Goal: Information Seeking & Learning: Learn about a topic

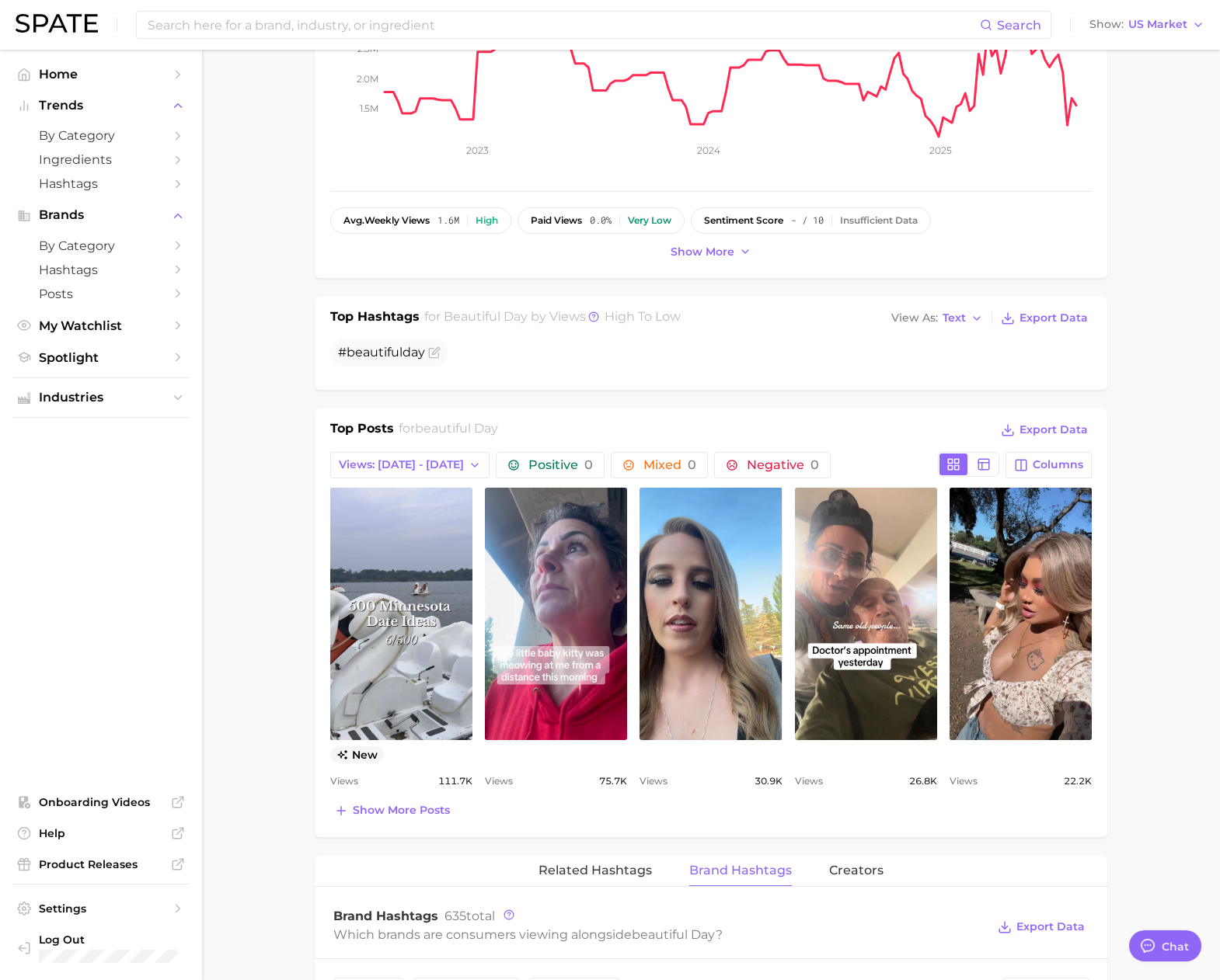
scroll to position [2546, 0]
click at [429, 28] on input at bounding box center [563, 24] width 833 height 26
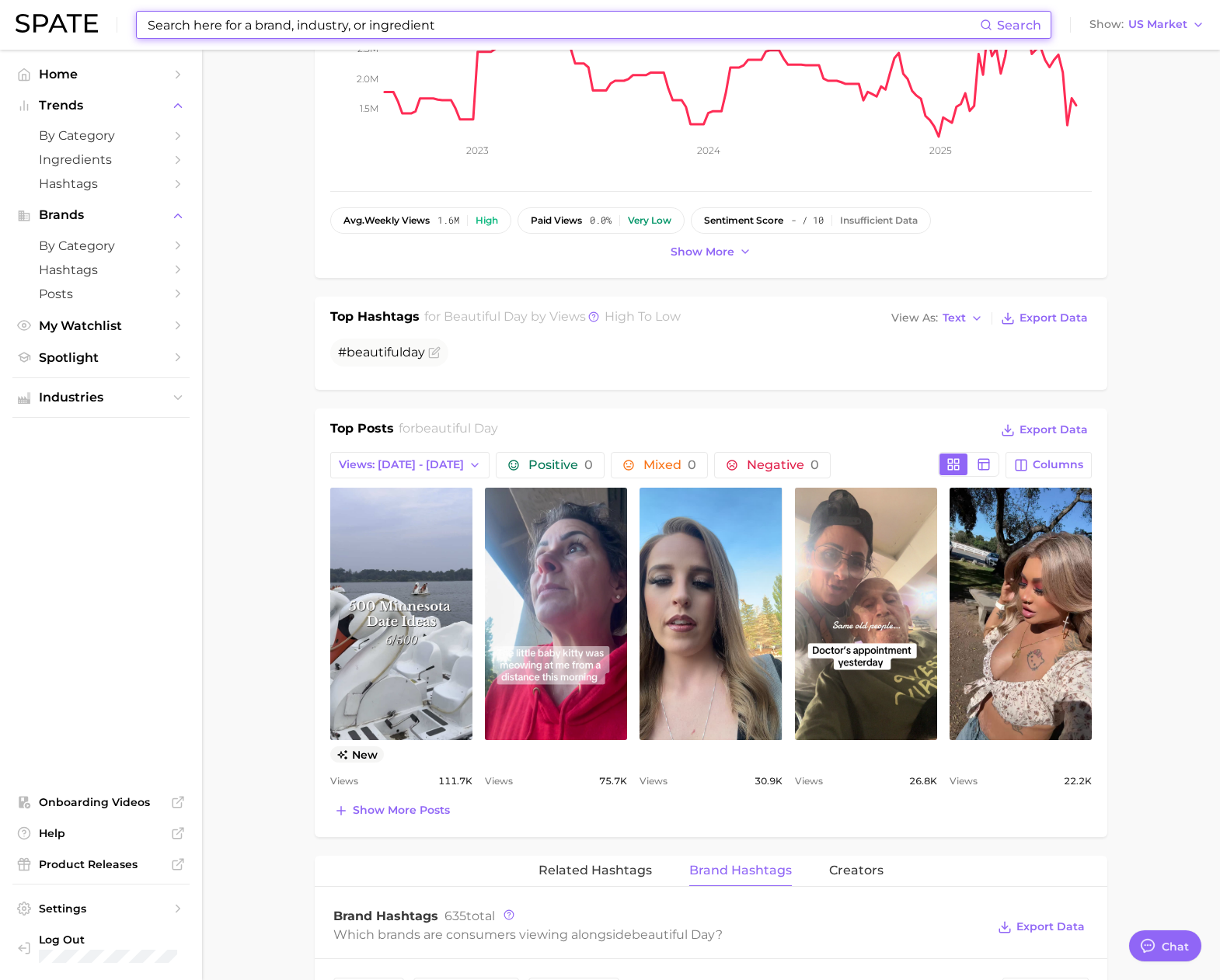
paste input "cookie & cream"
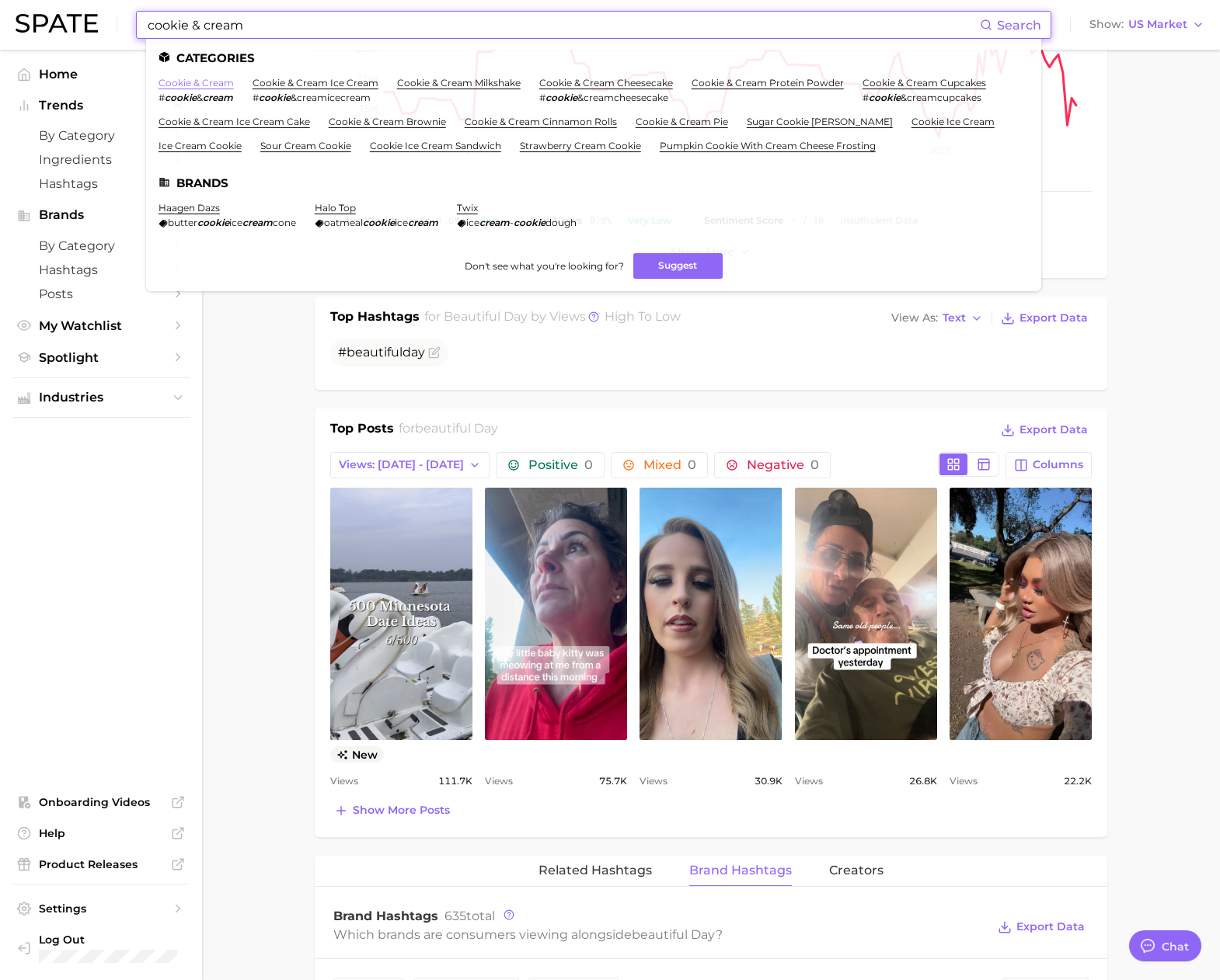
click at [217, 84] on link "cookie & cream" at bounding box center [195, 82] width 75 height 12
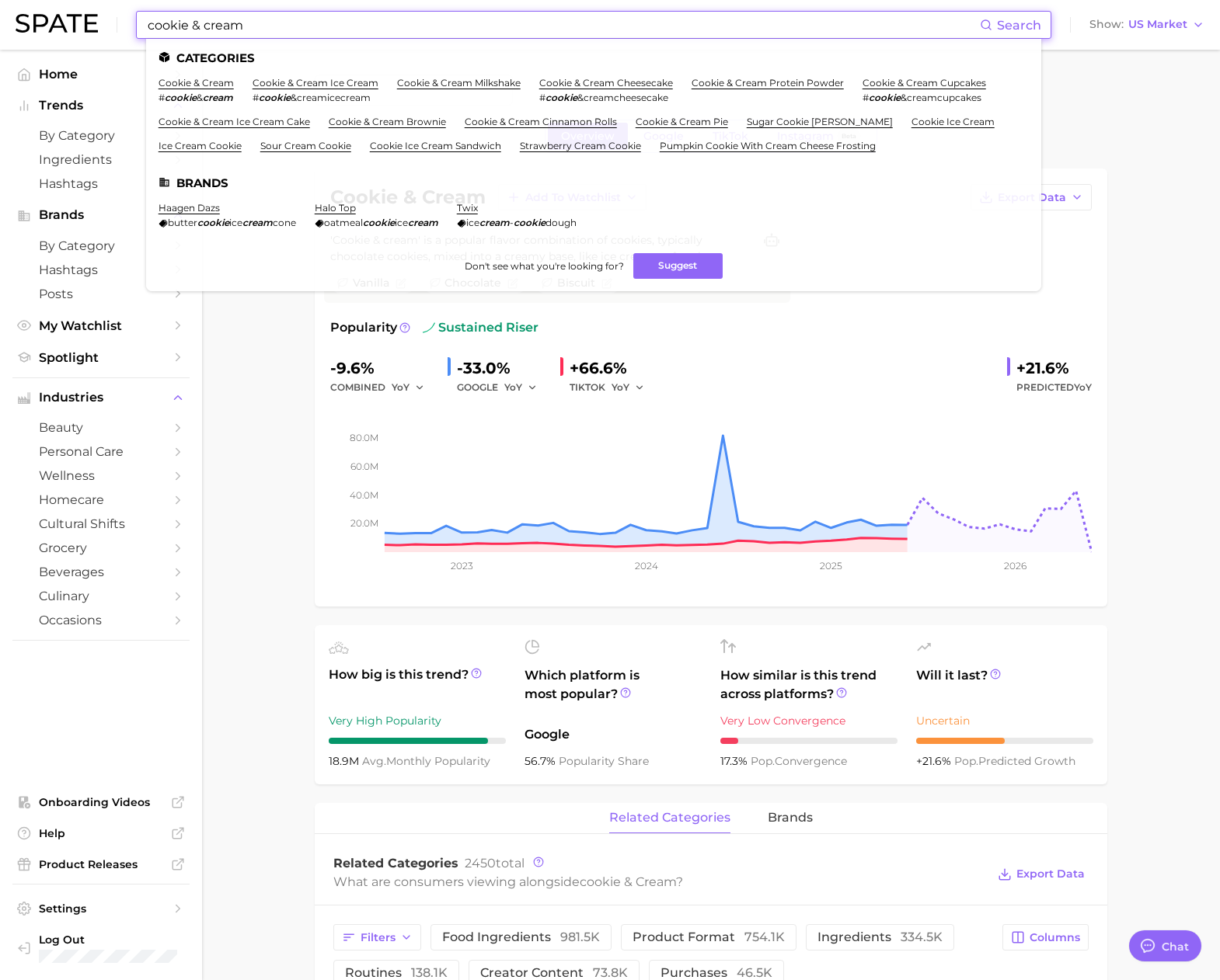
click at [457, 26] on input "cookie & cream" at bounding box center [563, 24] width 833 height 26
drag, startPoint x: 490, startPoint y: 32, endPoint x: 197, endPoint y: 6, distance: 294.2
click at [197, 6] on div "cookie & cream Search Categories cookie & cream # cookie & cream cookie & cream…" at bounding box center [610, 24] width 1188 height 50
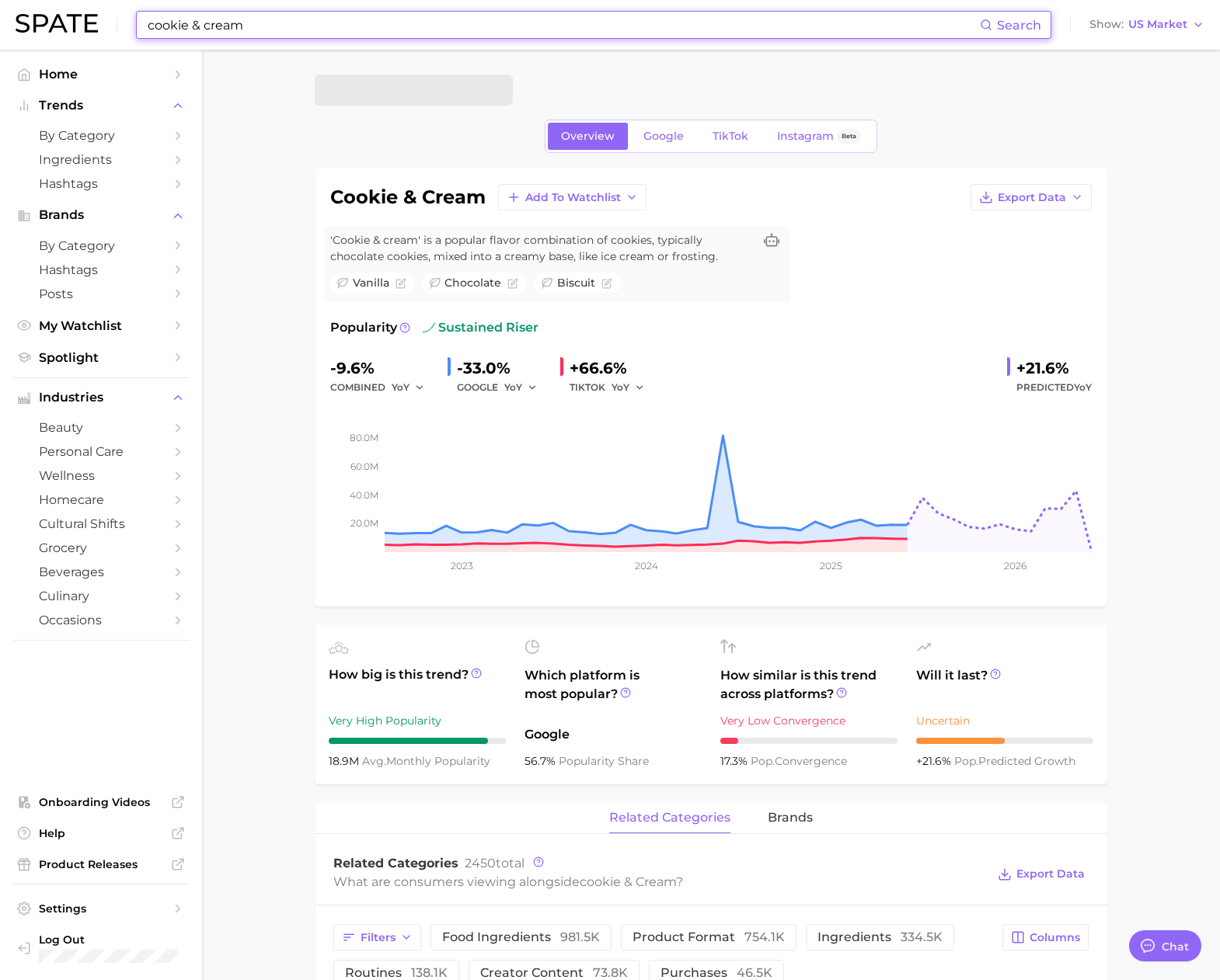
paste input "ewg"
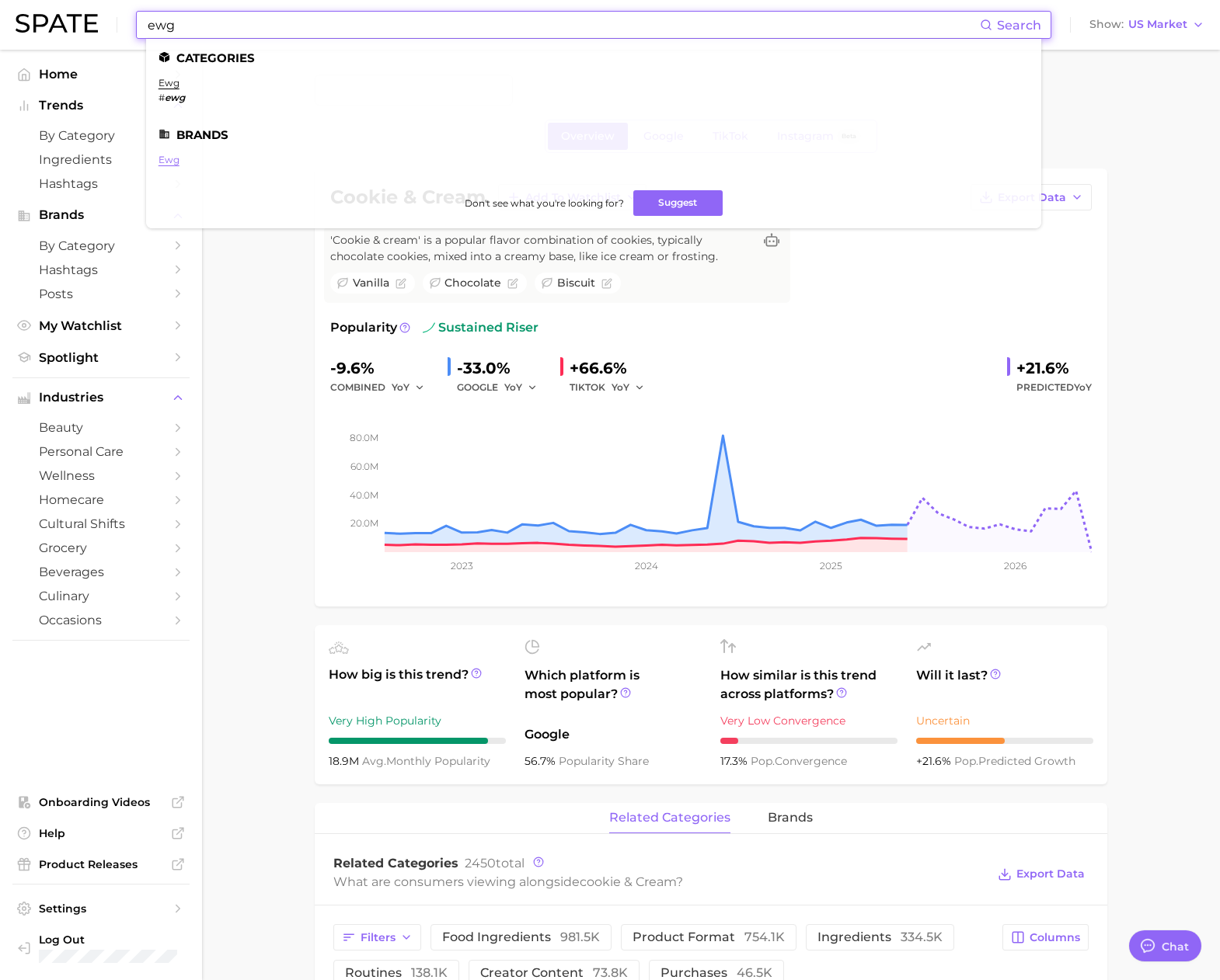
type input "ewg"
click at [168, 157] on link "ewg" at bounding box center [168, 160] width 21 height 12
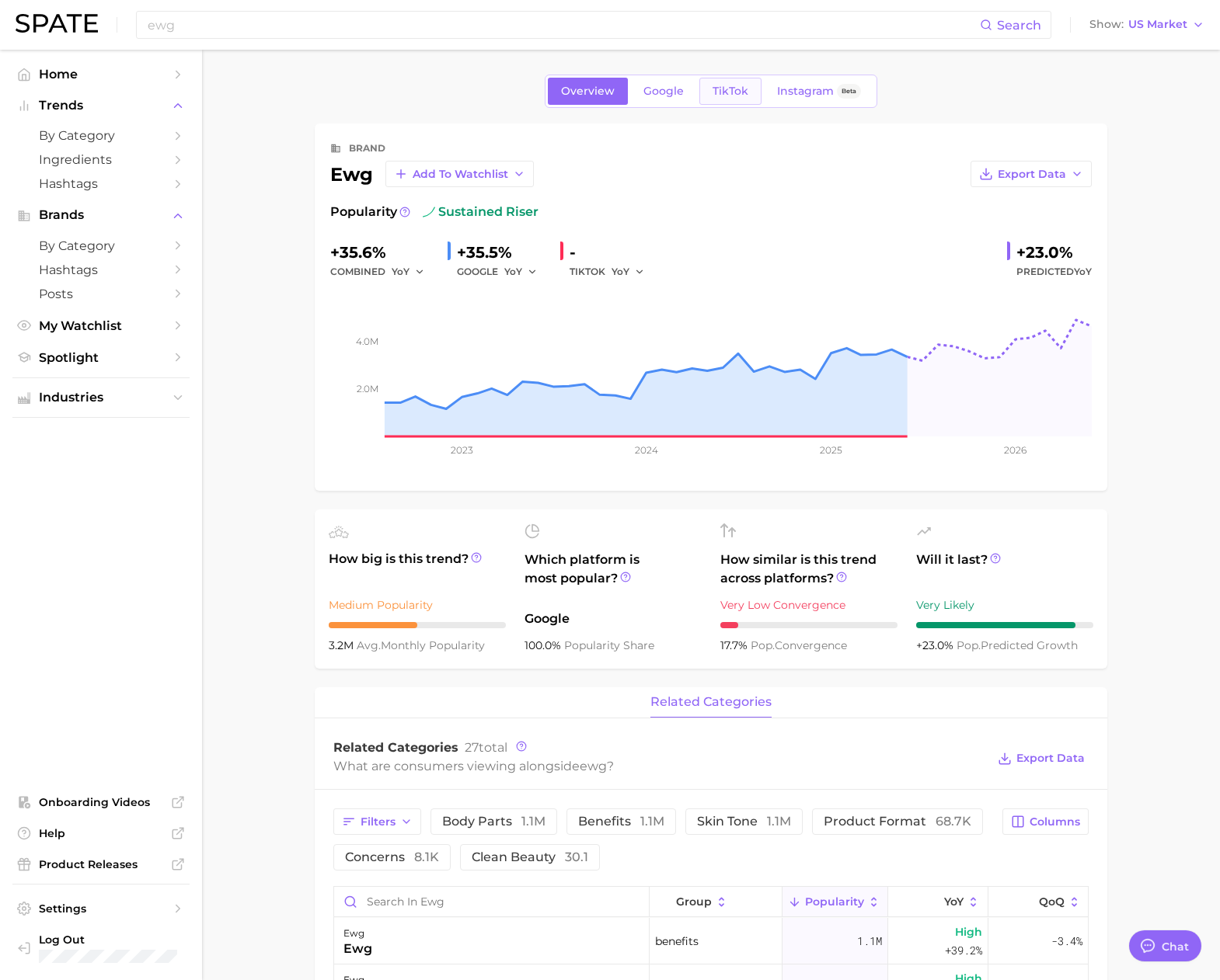
click at [727, 89] on span "TikTok" at bounding box center [730, 91] width 36 height 13
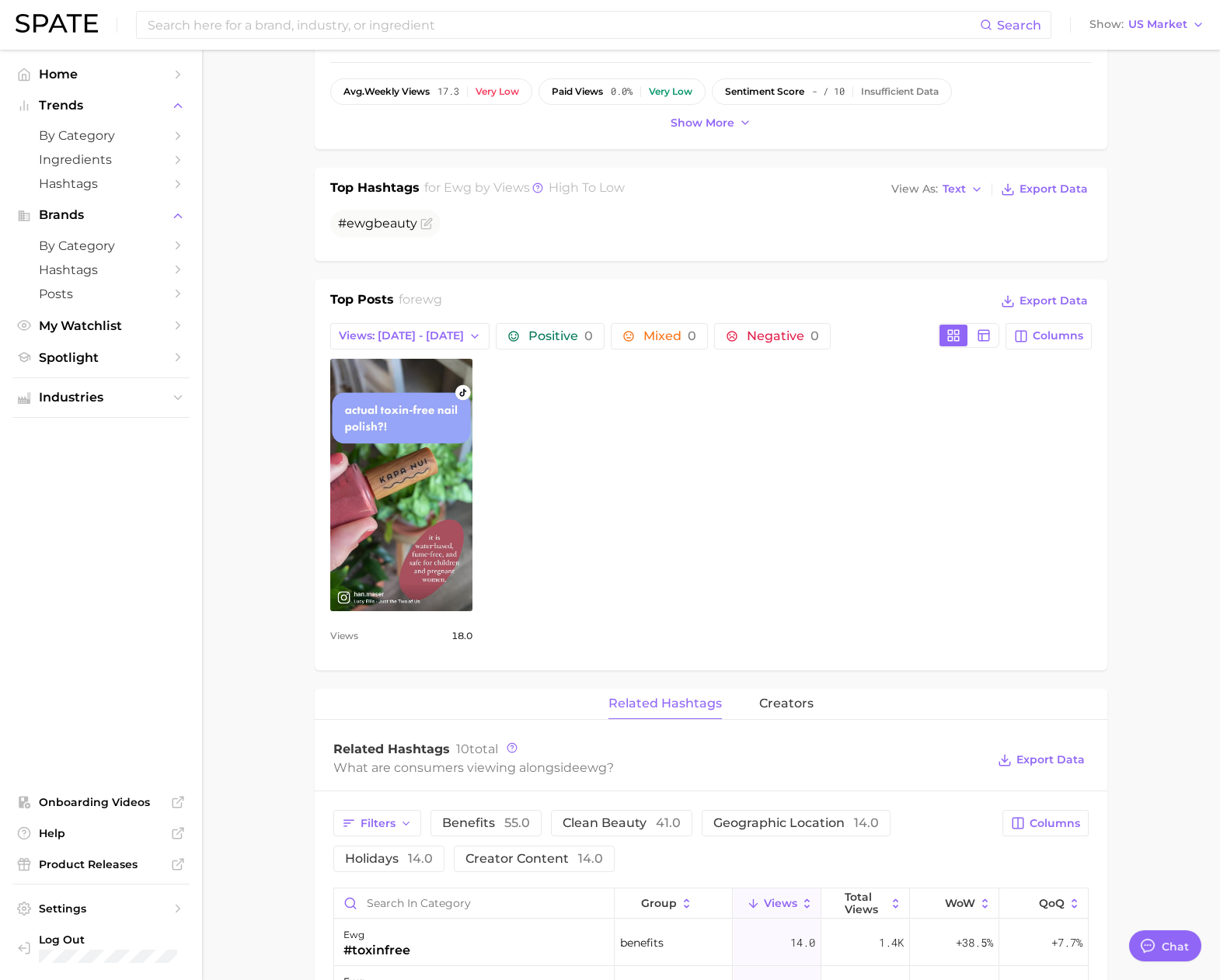
scroll to position [371, 0]
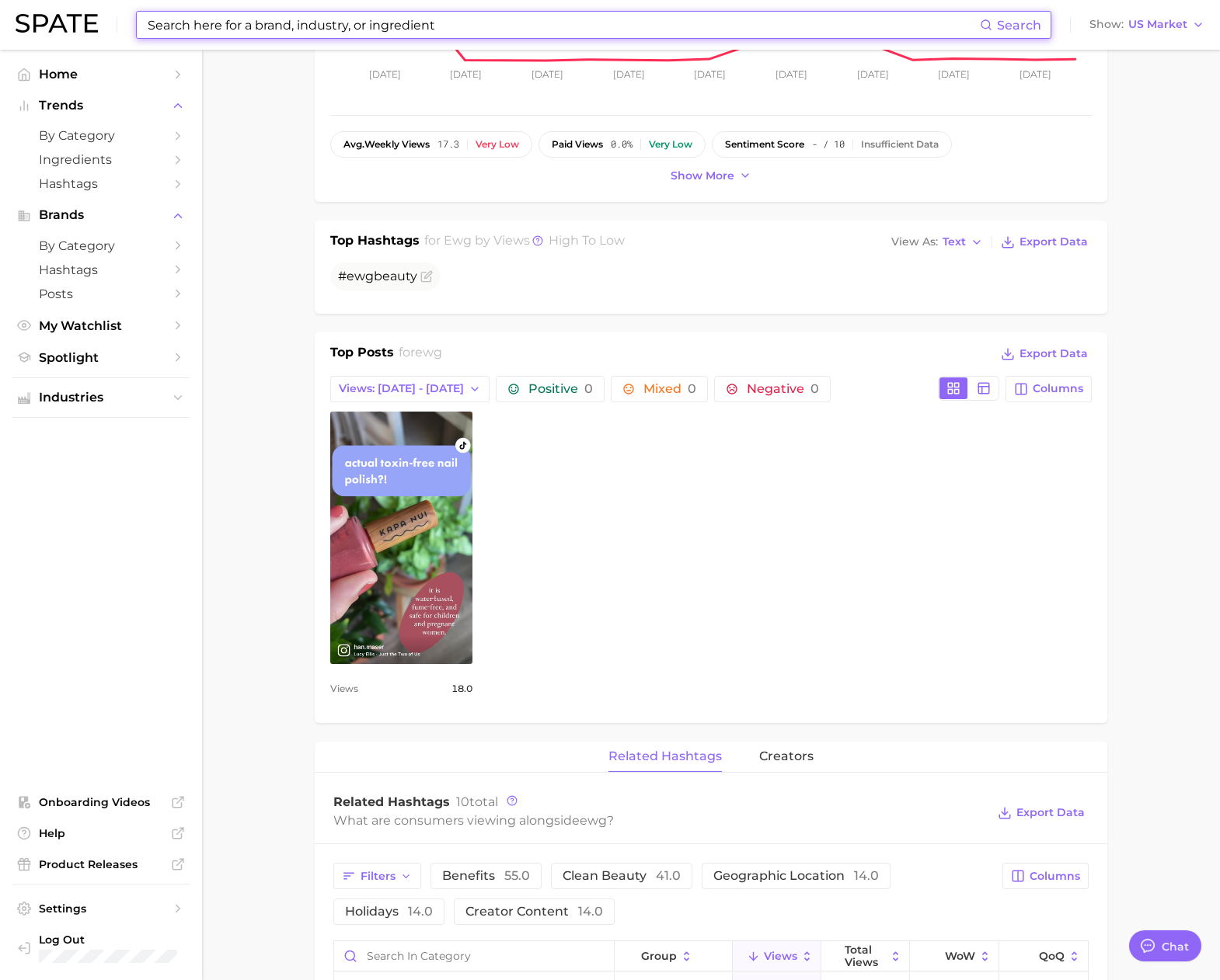
click at [217, 14] on input at bounding box center [563, 24] width 833 height 26
paste input "ewg"
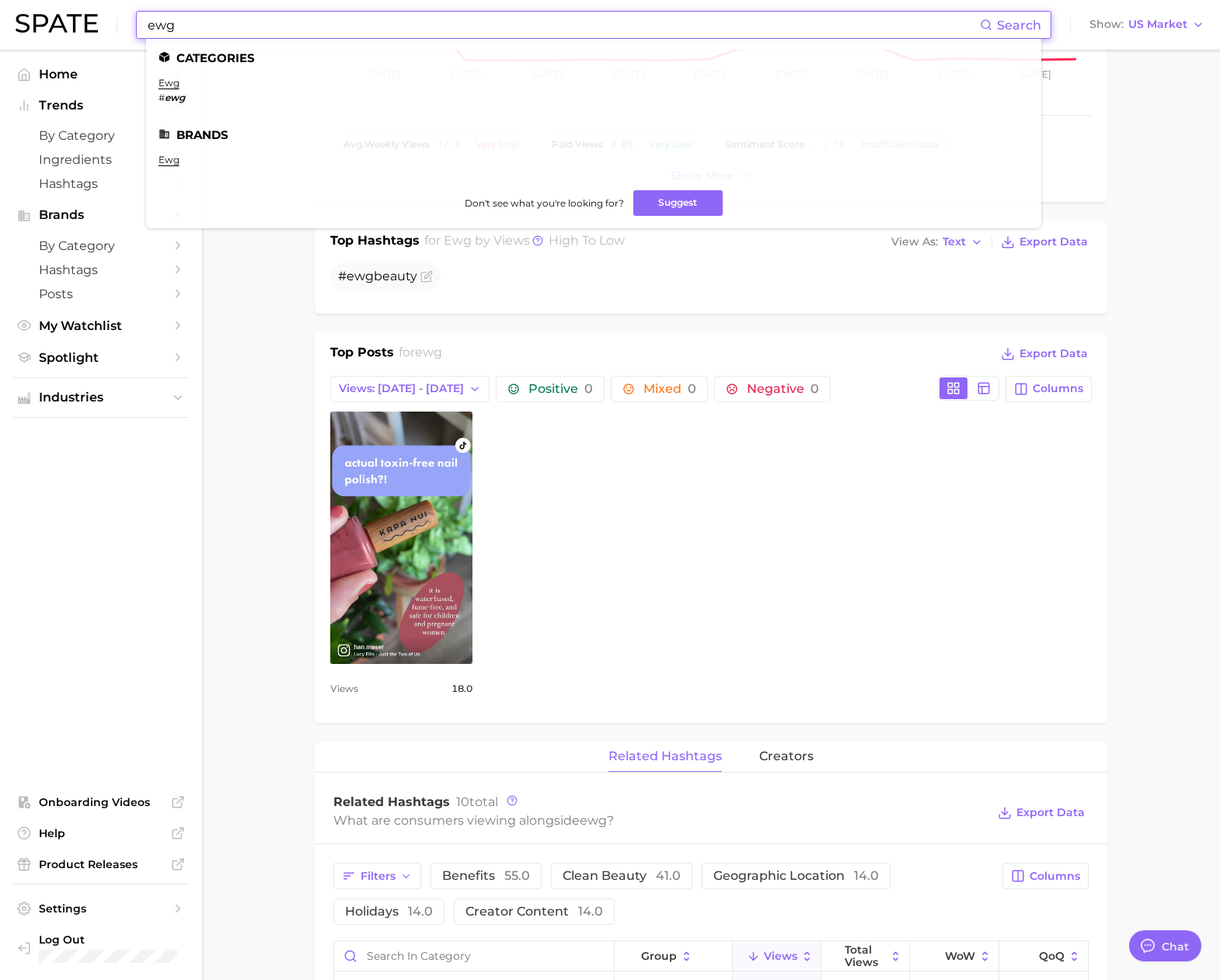
scroll to position [371, 0]
type input "ewg"
click at [173, 82] on link "ewg" at bounding box center [168, 82] width 21 height 12
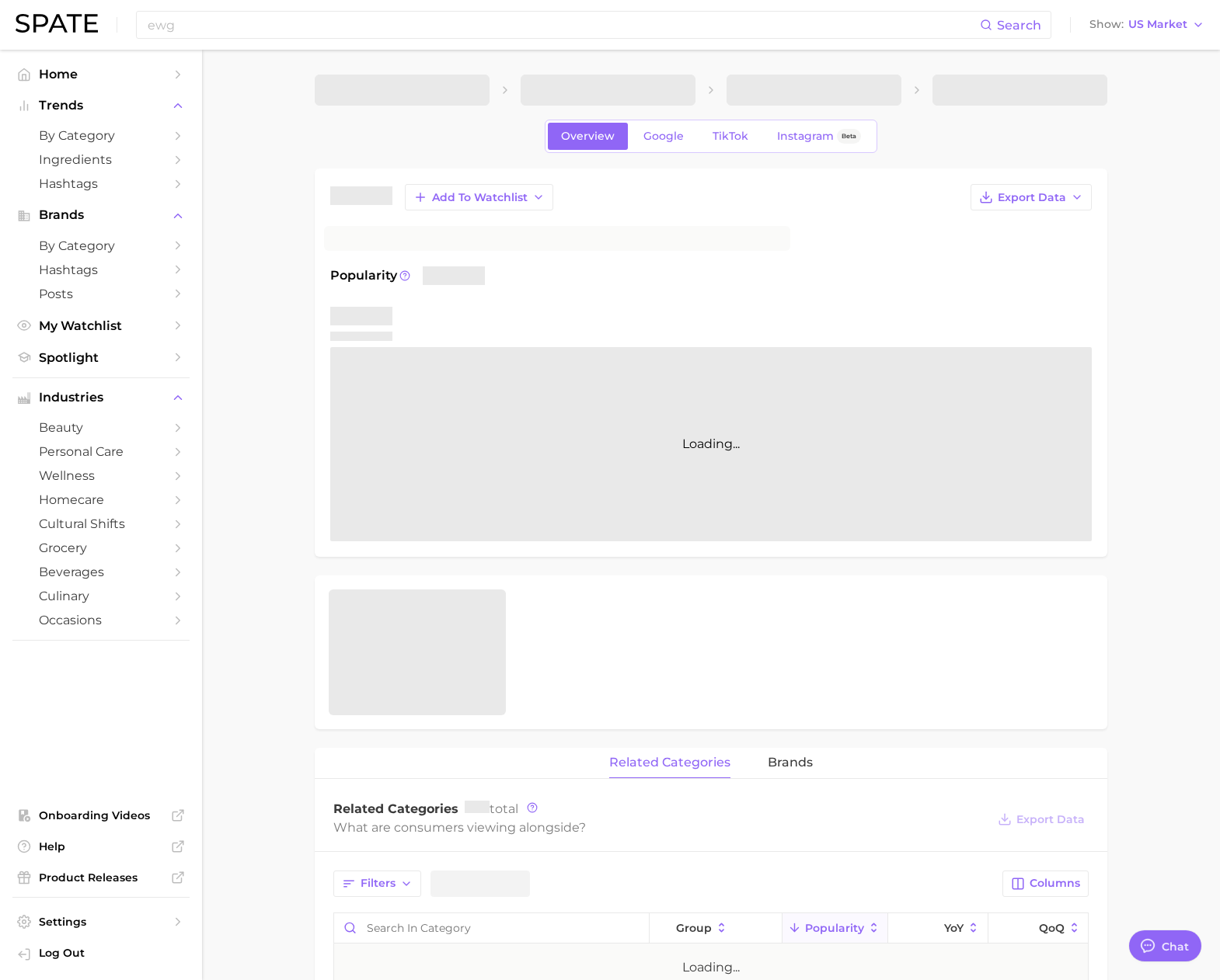
scroll to position [5, 0]
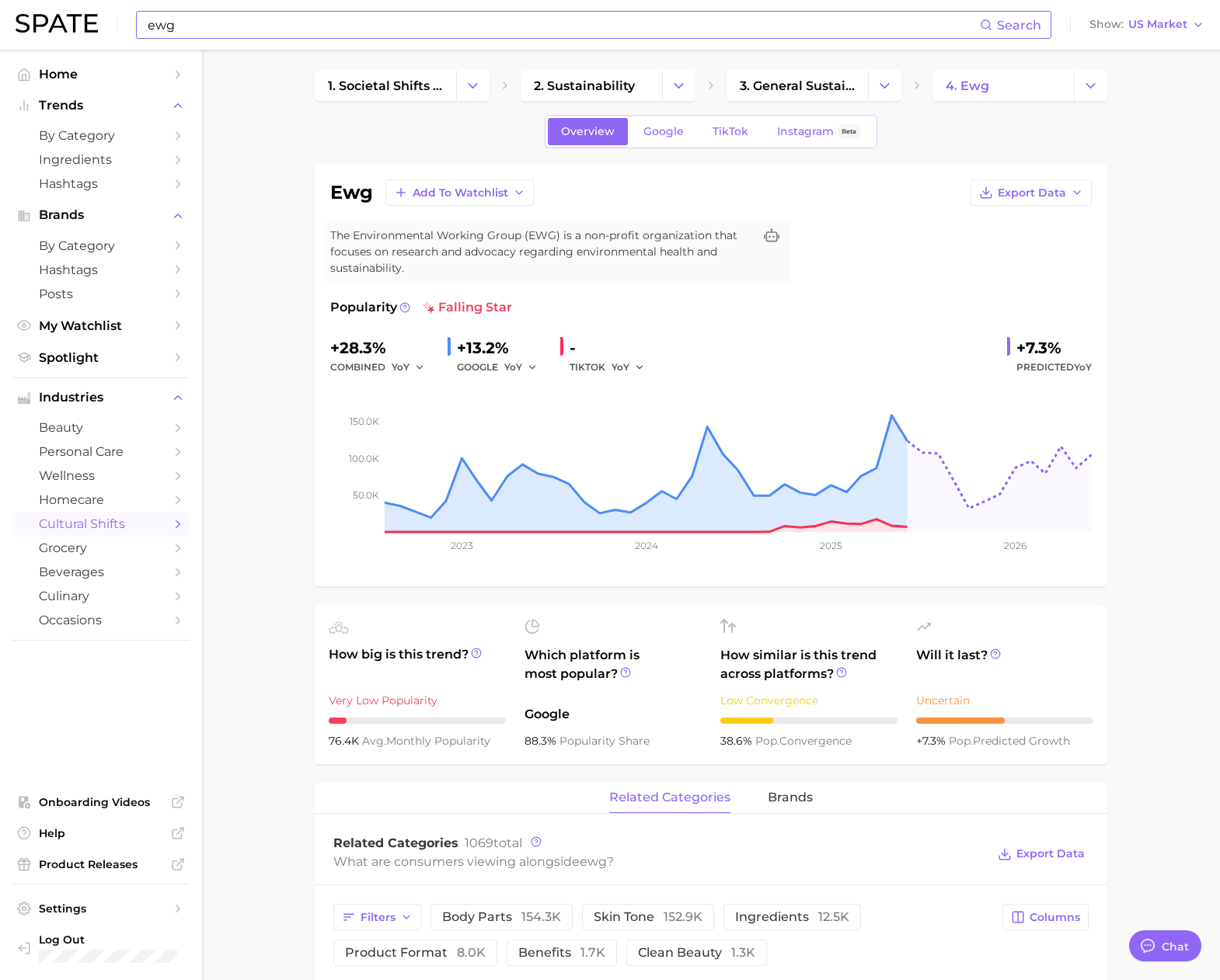
click at [229, 21] on input "ewg" at bounding box center [563, 24] width 833 height 26
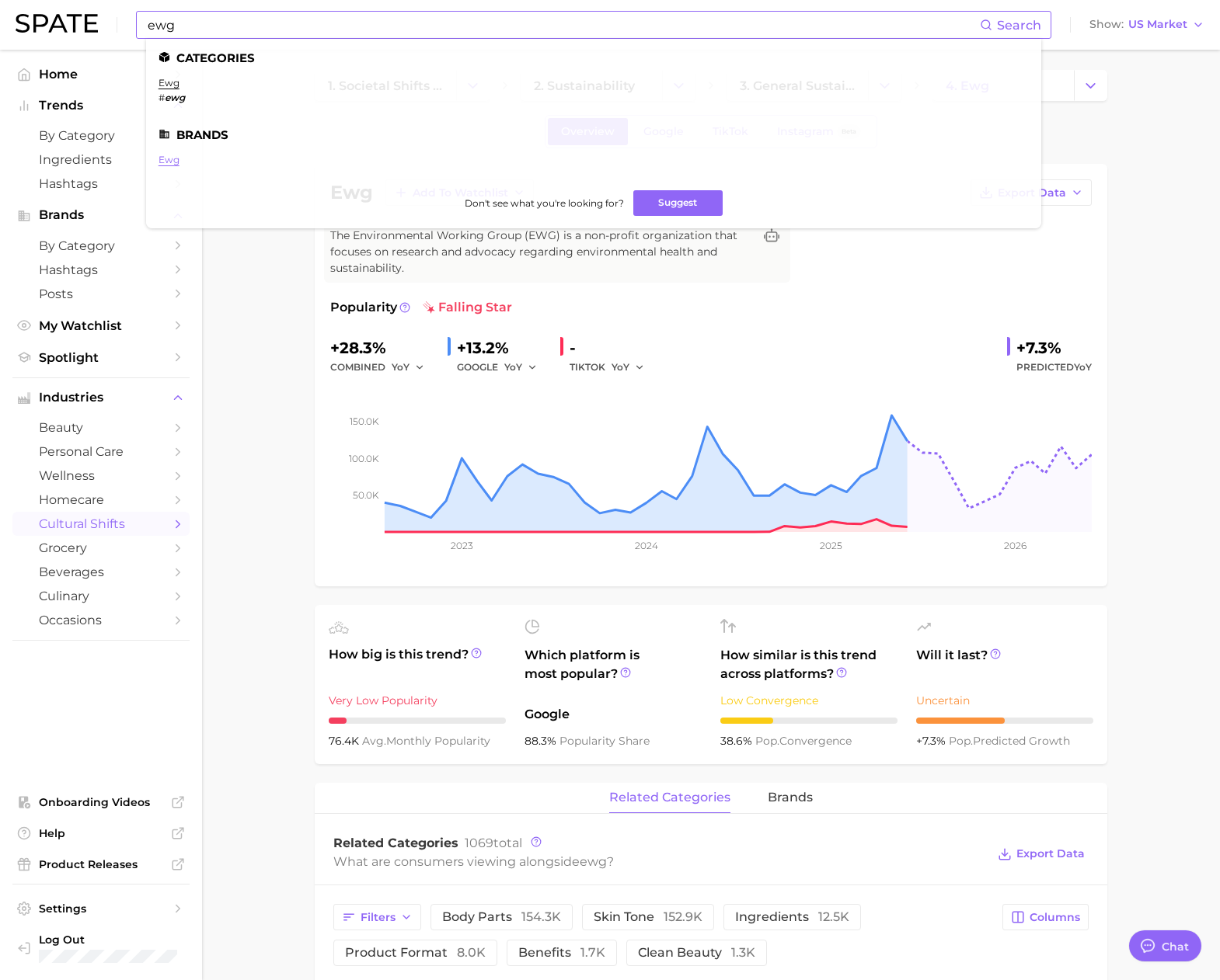
click at [168, 157] on link "ewg" at bounding box center [168, 160] width 21 height 12
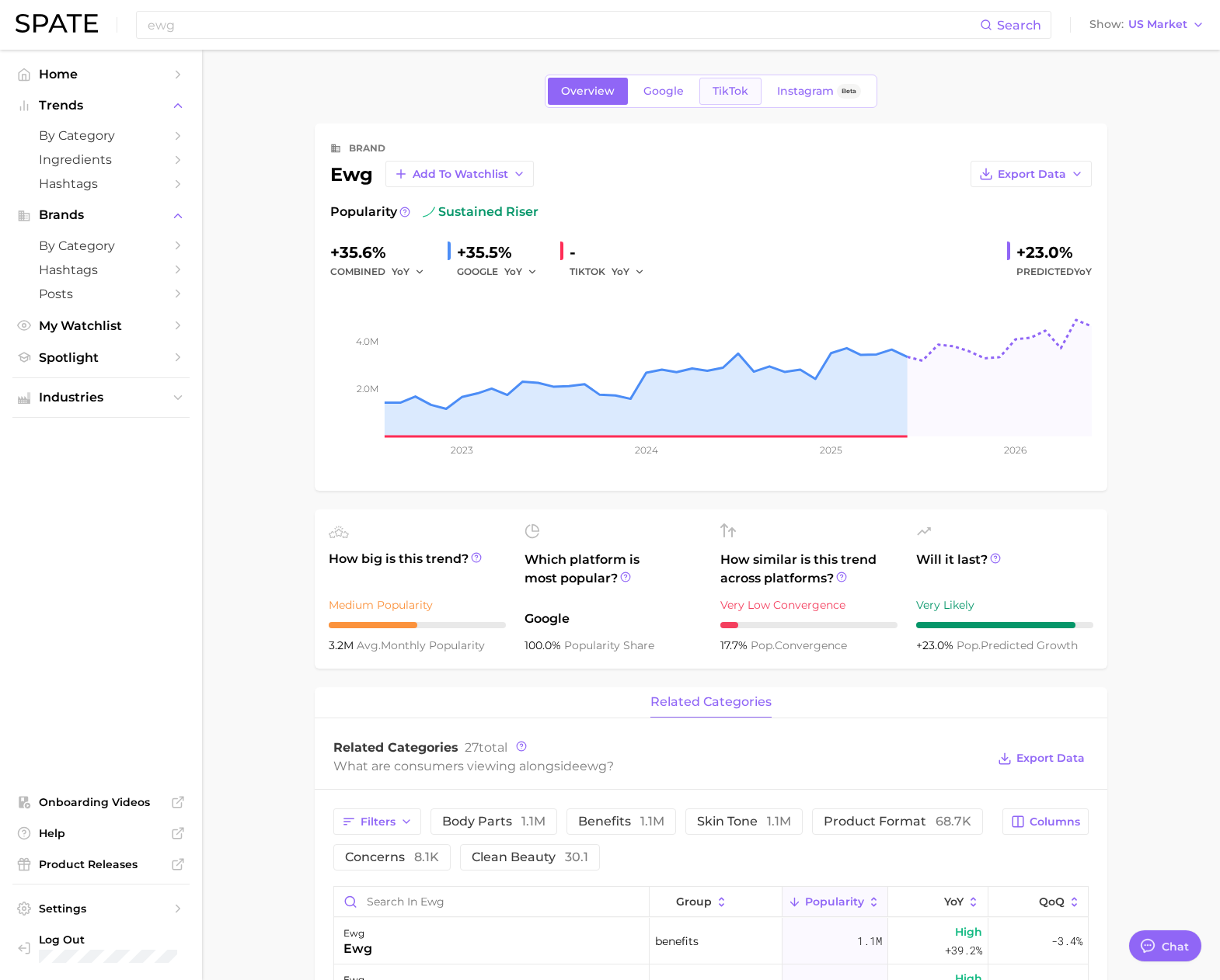
click at [717, 87] on span "TikTok" at bounding box center [730, 91] width 36 height 13
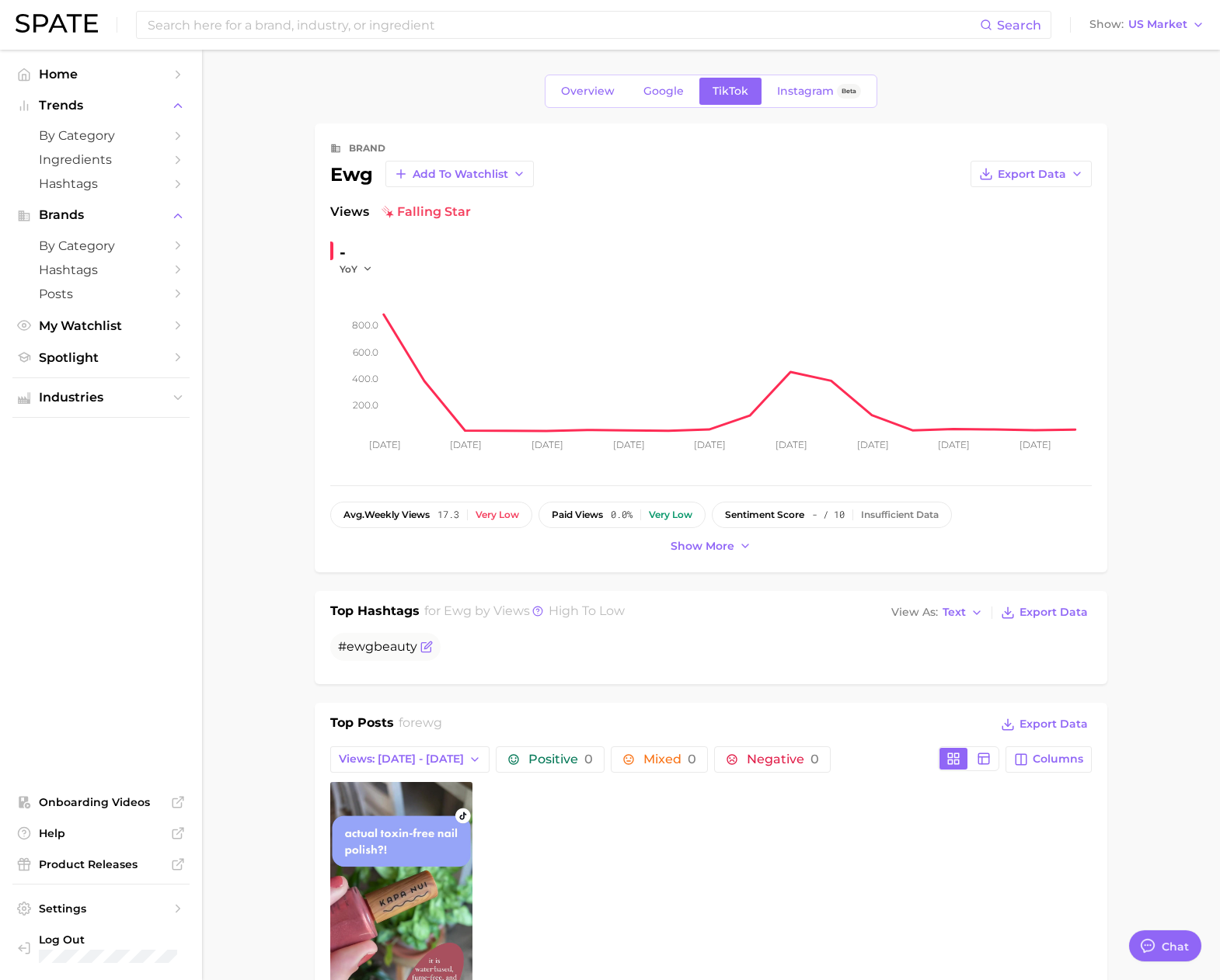
click at [348, 648] on span "ewg" at bounding box center [360, 646] width 27 height 15
drag, startPoint x: 339, startPoint y: 647, endPoint x: 414, endPoint y: 648, distance: 75.0
click at [414, 648] on span "# ewg beauty" at bounding box center [377, 646] width 79 height 15
copy span "# ewg beauty"
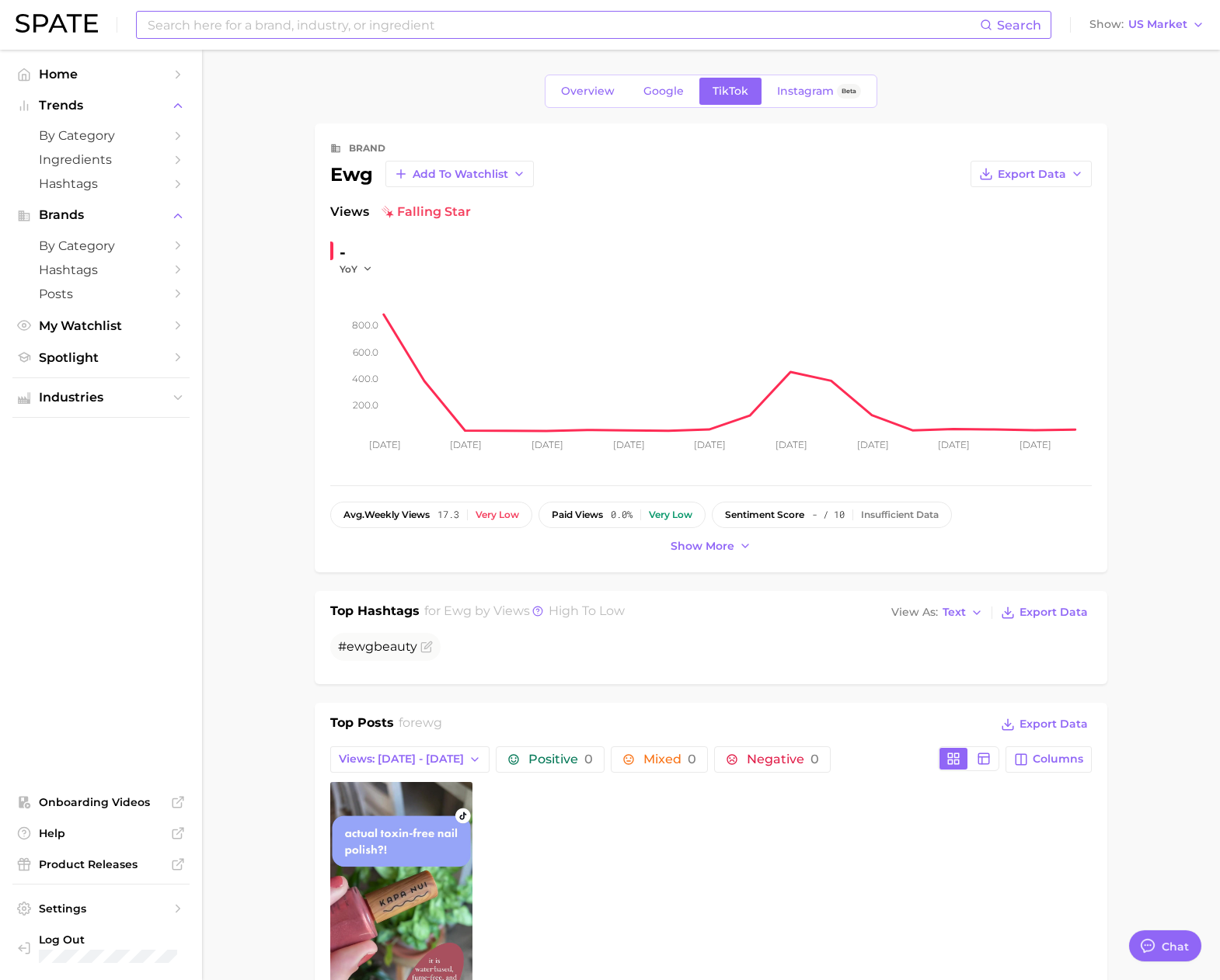
click at [425, 32] on input at bounding box center [563, 24] width 833 height 26
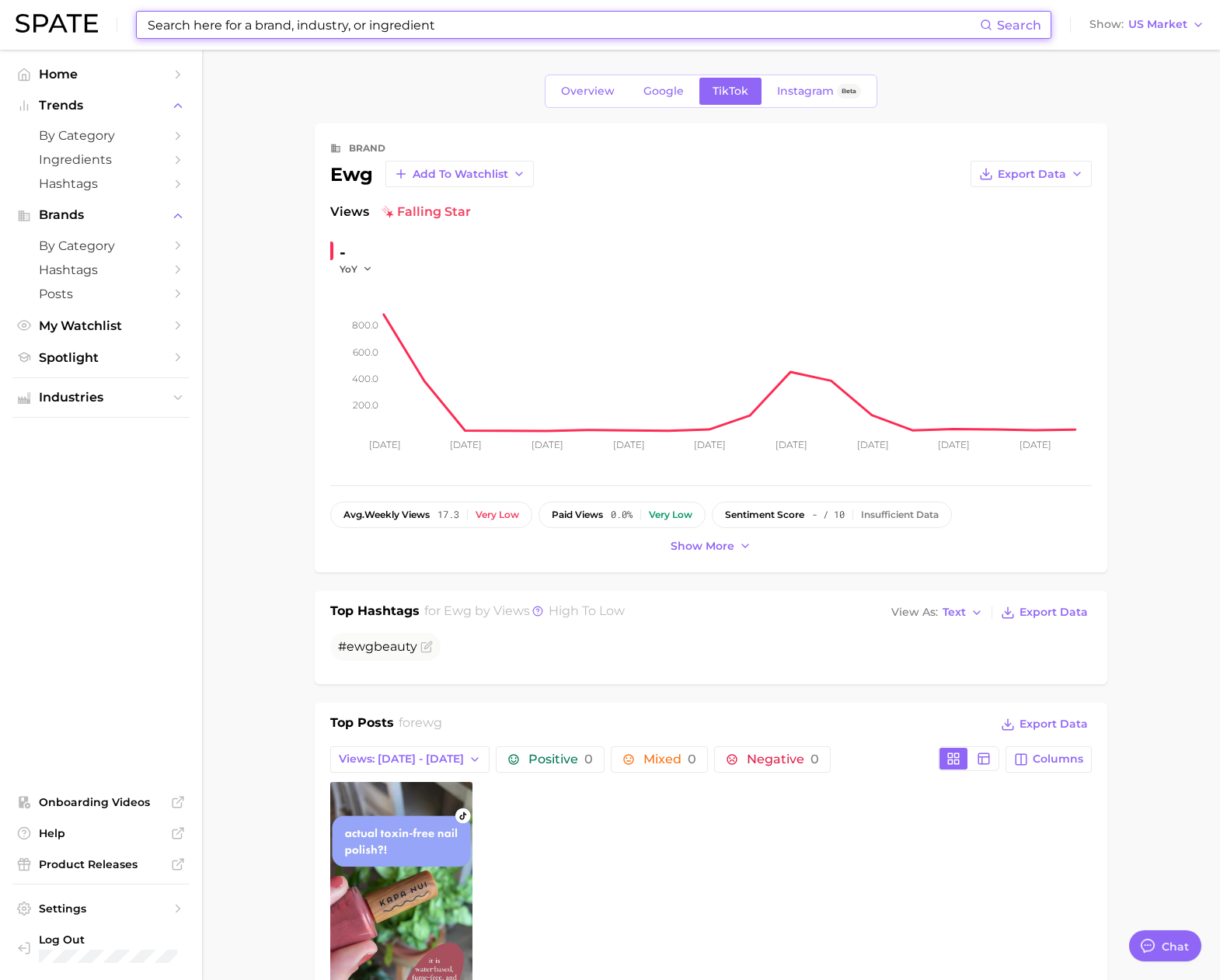
paste input "butter skin"
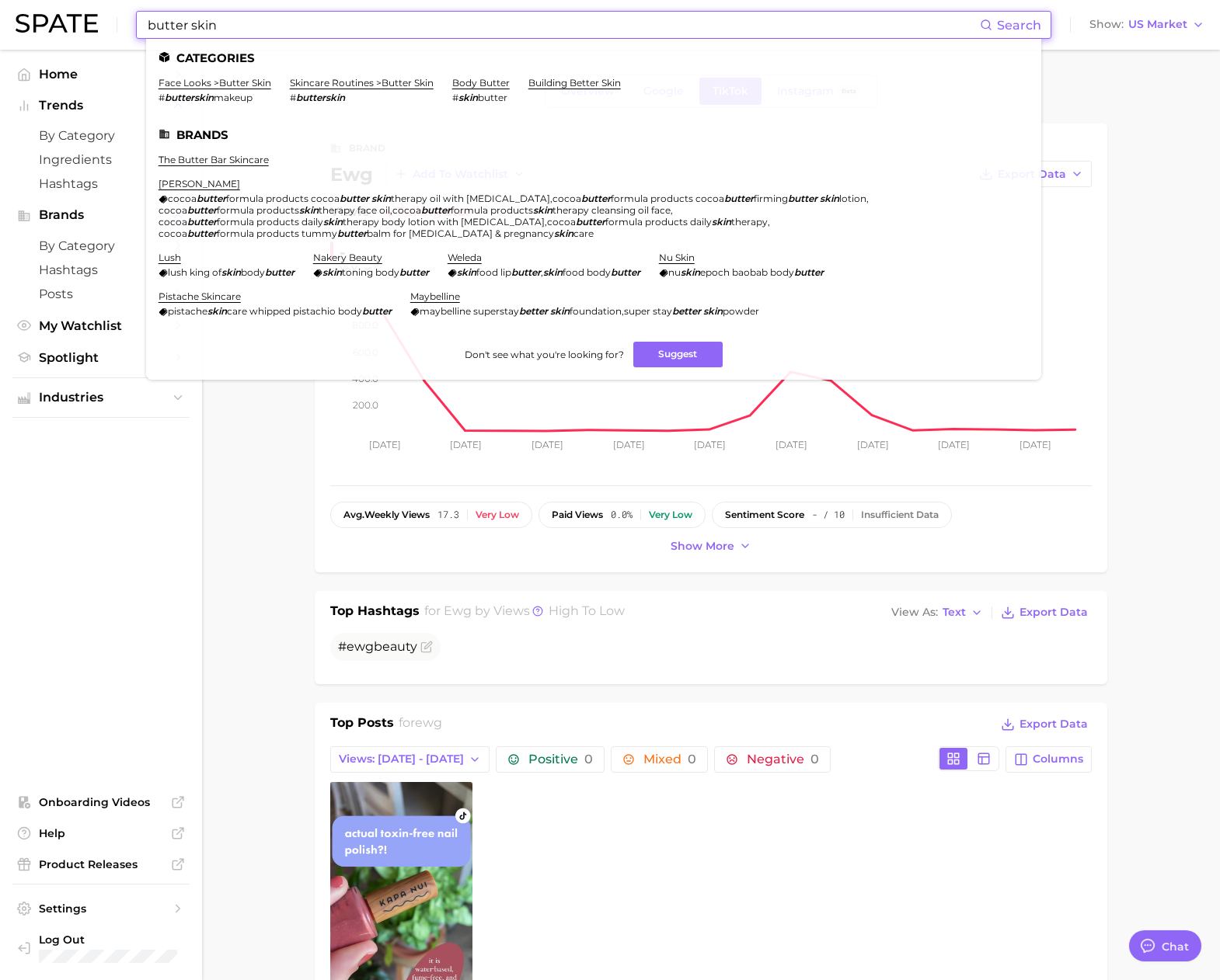
paste input "summerwee"
drag, startPoint x: 268, startPoint y: 30, endPoint x: 21, endPoint y: 13, distance: 247.6
click at [20, 11] on div "summerween Search Categories face looks > butter skin # butterskin makeup skinc…" at bounding box center [610, 24] width 1188 height 50
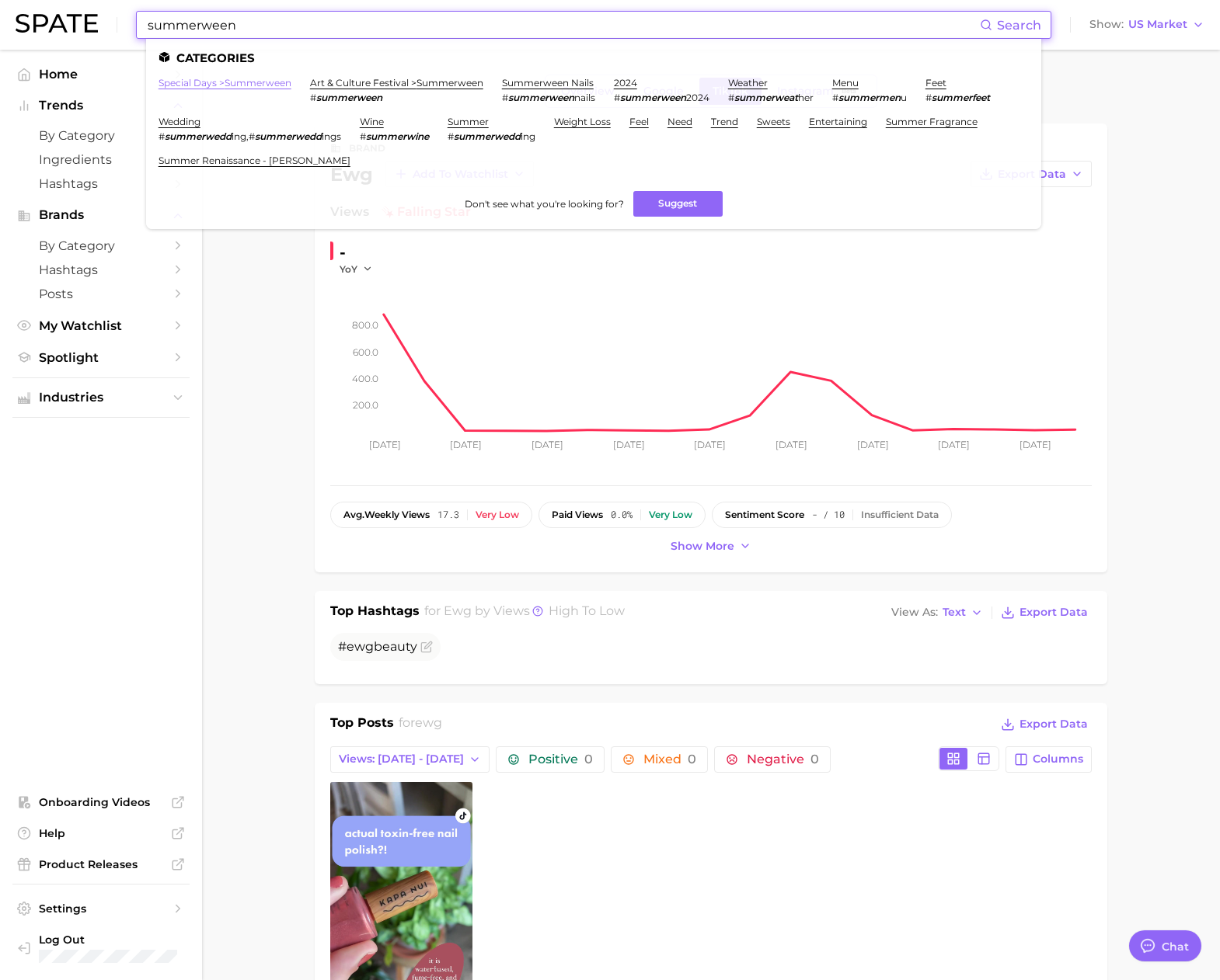
type input "summerween"
click at [285, 83] on link "special days > summerween" at bounding box center [225, 82] width 133 height 12
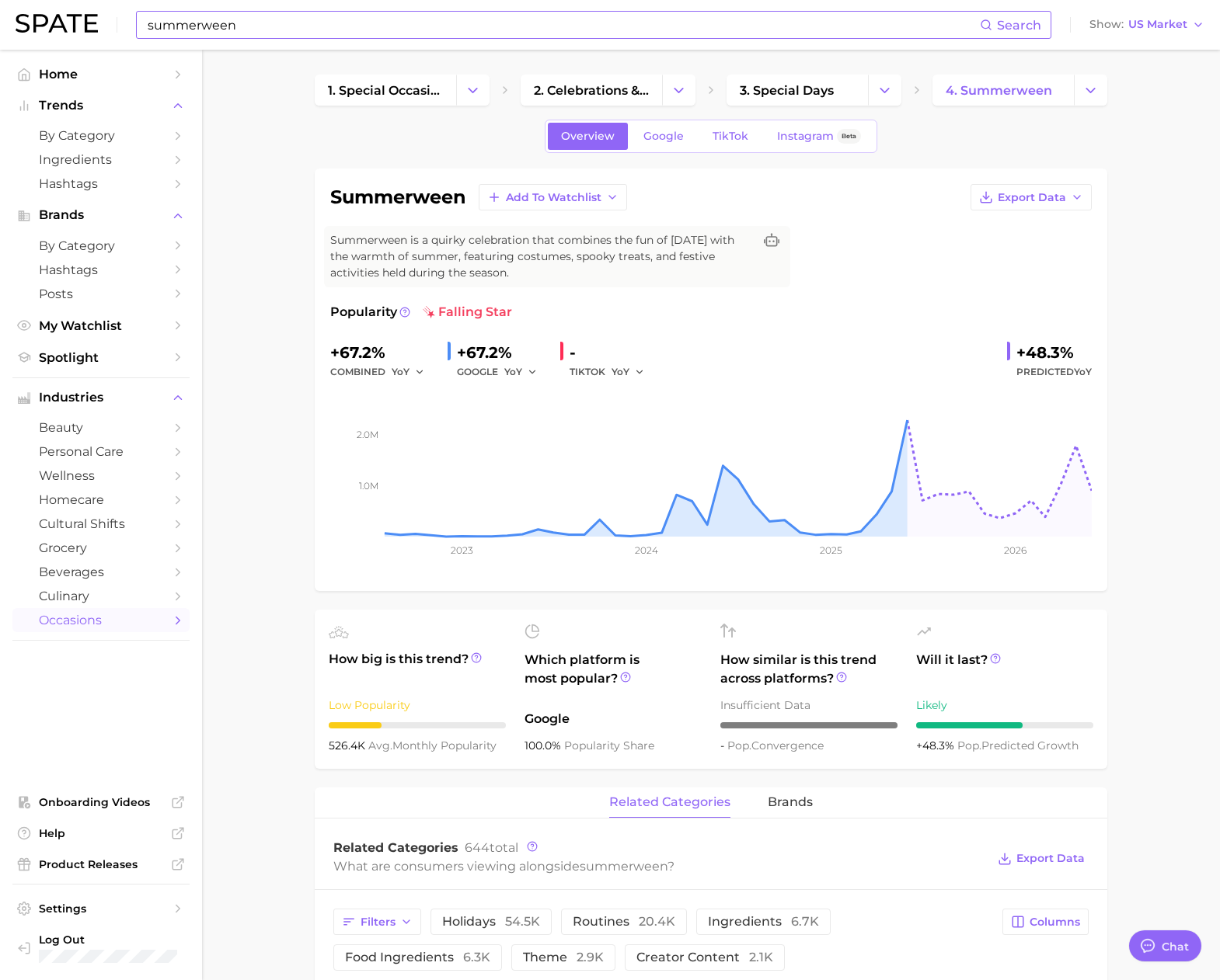
click at [331, 22] on input "summerween" at bounding box center [563, 24] width 833 height 26
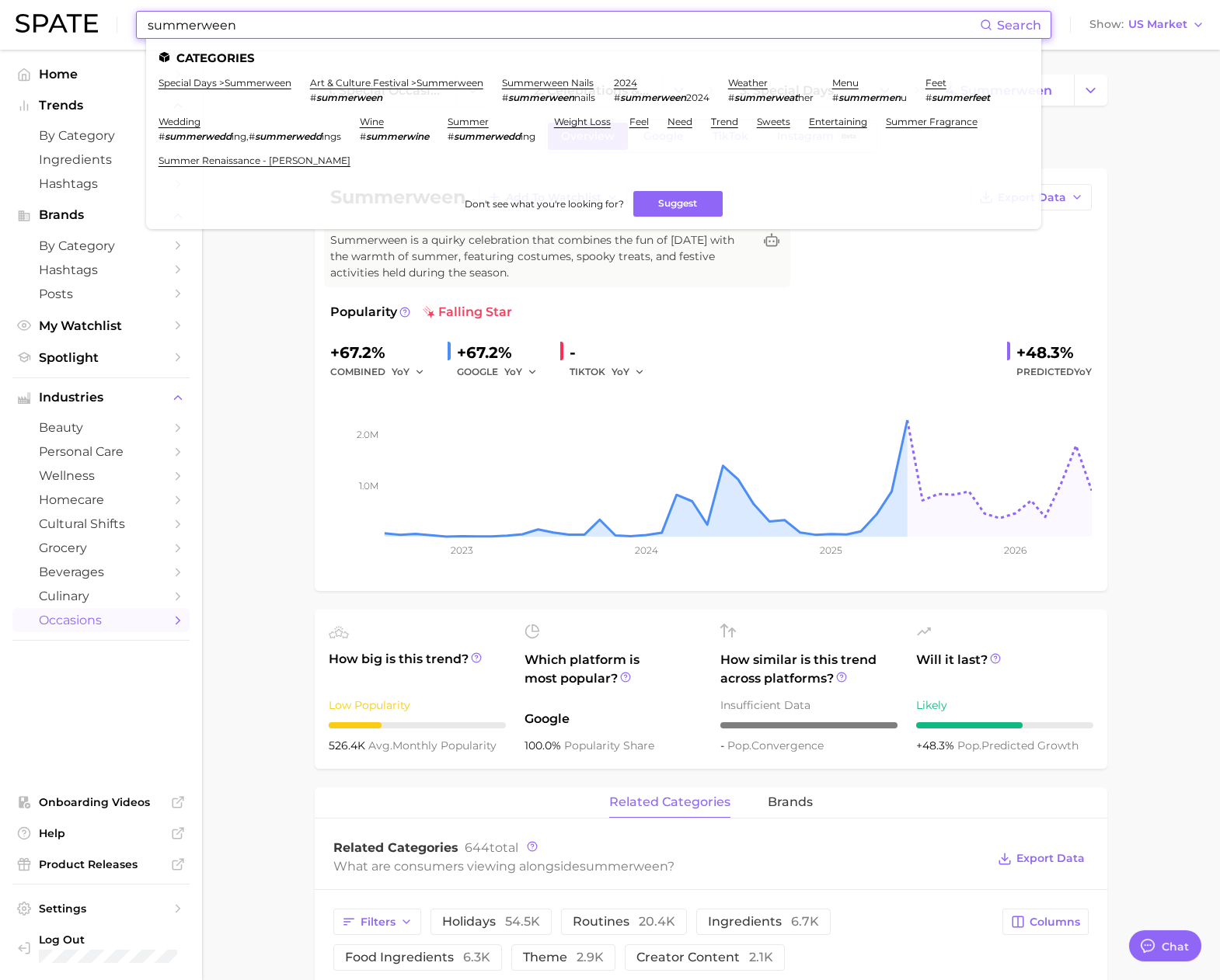
drag, startPoint x: 323, startPoint y: 24, endPoint x: 47, endPoint y: 23, distance: 276.0
click at [47, 23] on div "summerween Search Categories special days > summerween art & culture festival >…" at bounding box center [610, 24] width 1188 height 50
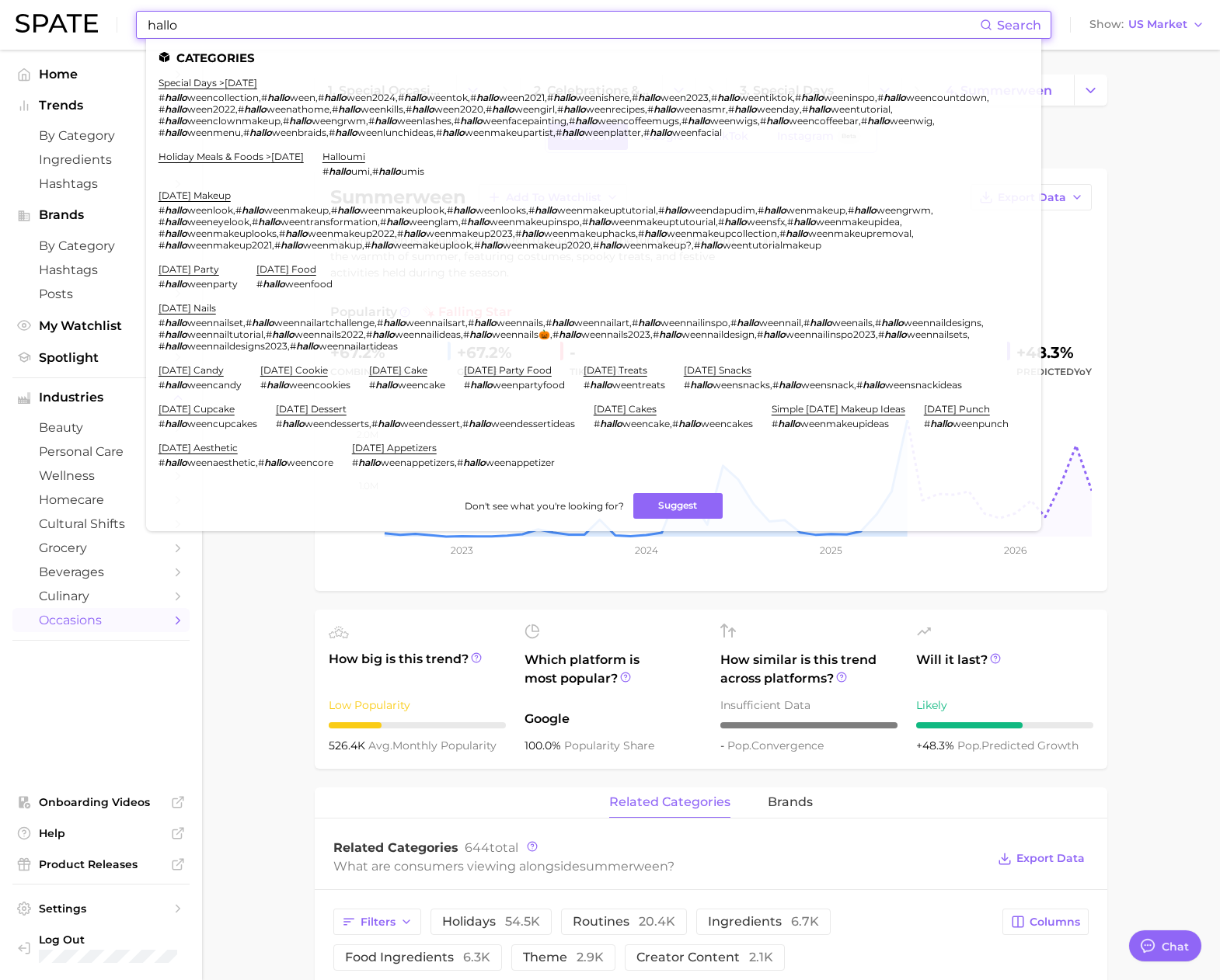
type input "hallo"
click at [190, 83] on link "special days > [DATE]" at bounding box center [207, 82] width 99 height 12
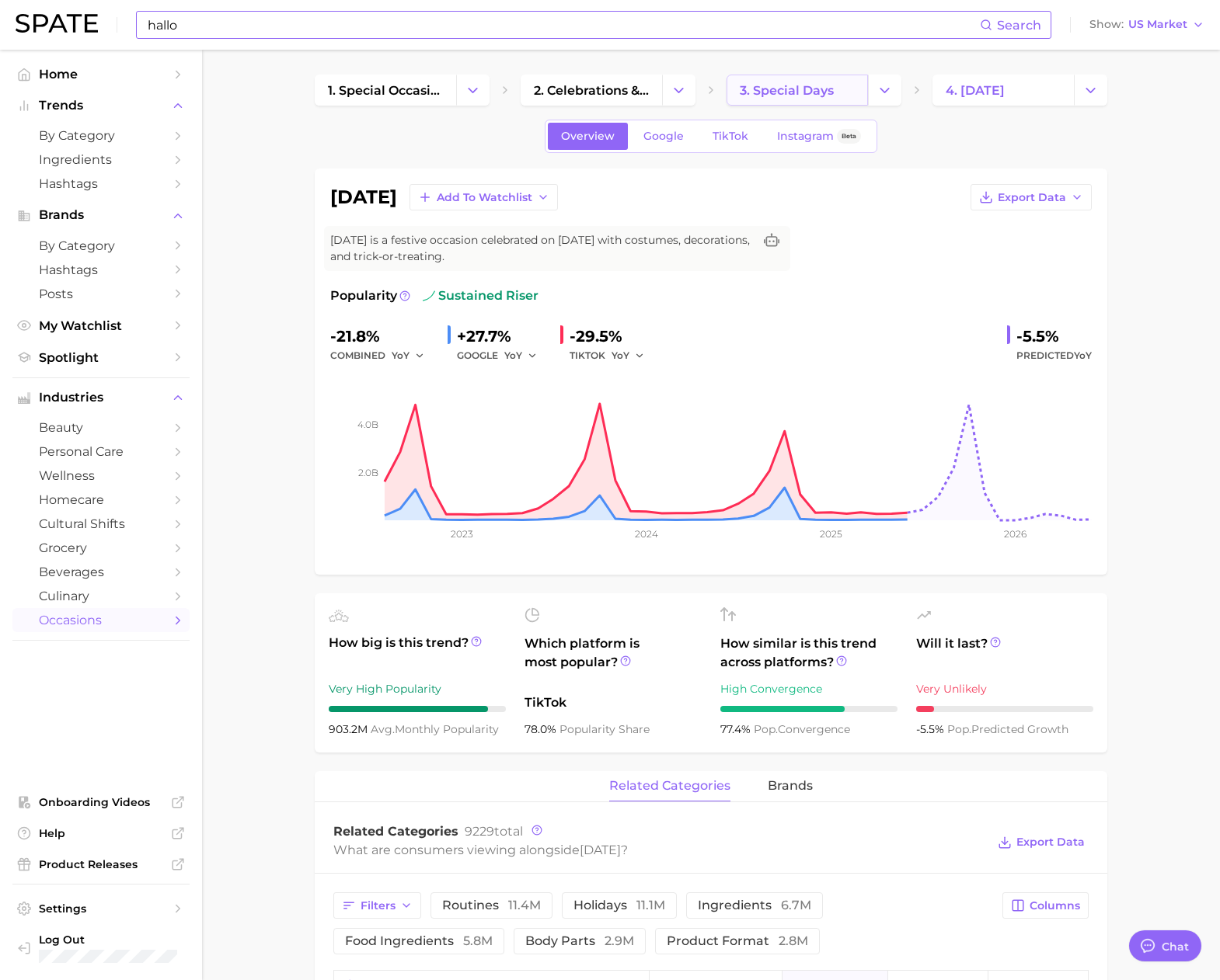
click at [769, 96] on span "3. special days" at bounding box center [786, 90] width 94 height 15
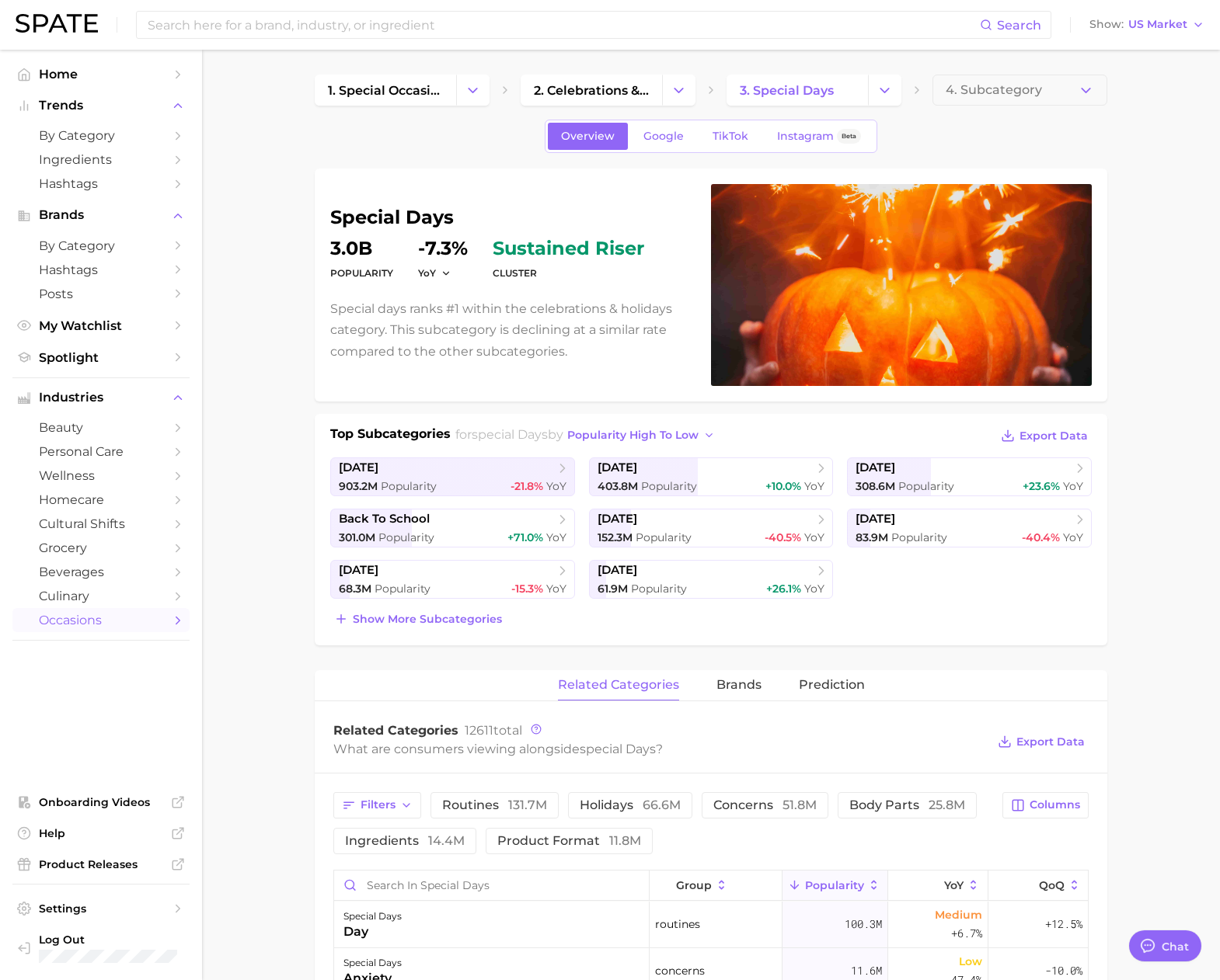
click at [425, 219] on h1 "special days" at bounding box center [512, 217] width 362 height 19
drag, startPoint x: 460, startPoint y: 218, endPoint x: 363, endPoint y: 219, distance: 97.0
click at [363, 219] on h1 "special days" at bounding box center [512, 217] width 362 height 19
copy h1 "special days"
